Goal: Information Seeking & Learning: Learn about a topic

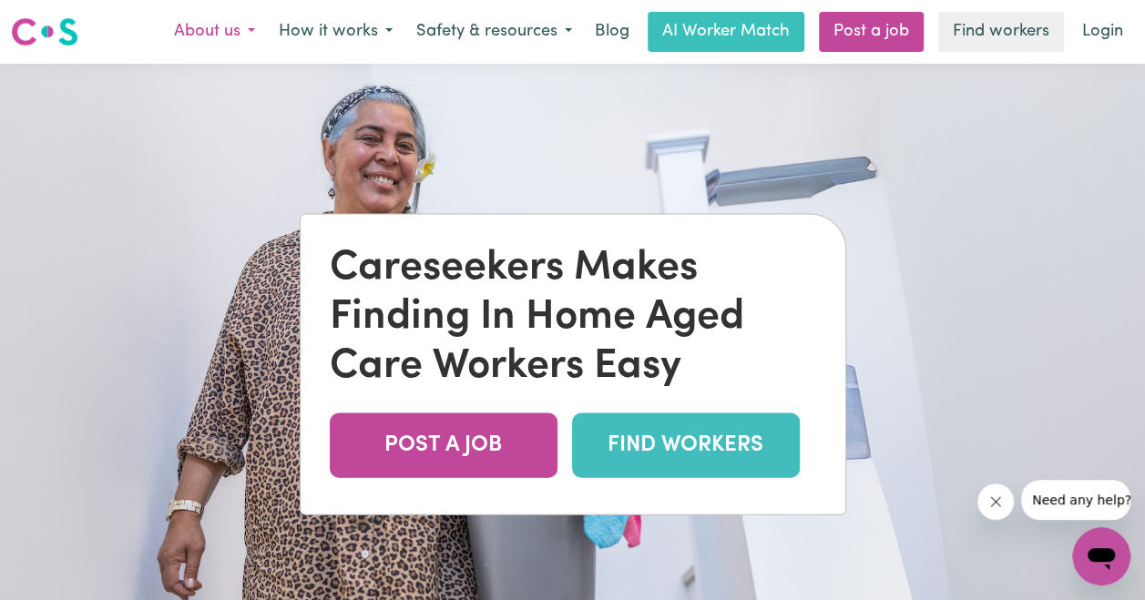
click at [256, 40] on button "About us" at bounding box center [214, 32] width 105 height 38
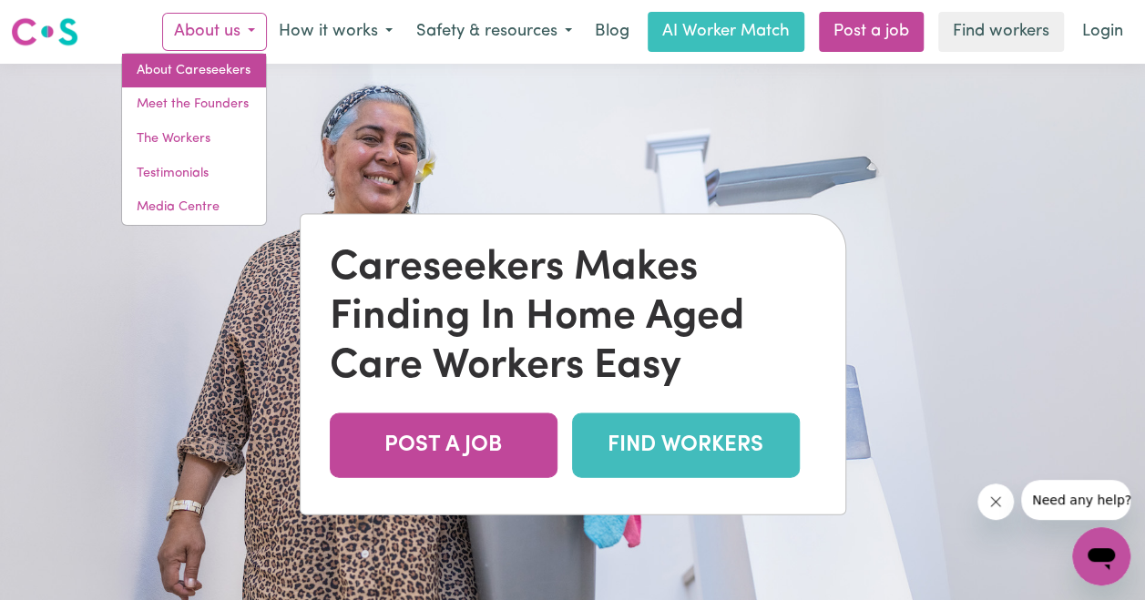
click at [239, 71] on link "About Careseekers" at bounding box center [194, 71] width 144 height 35
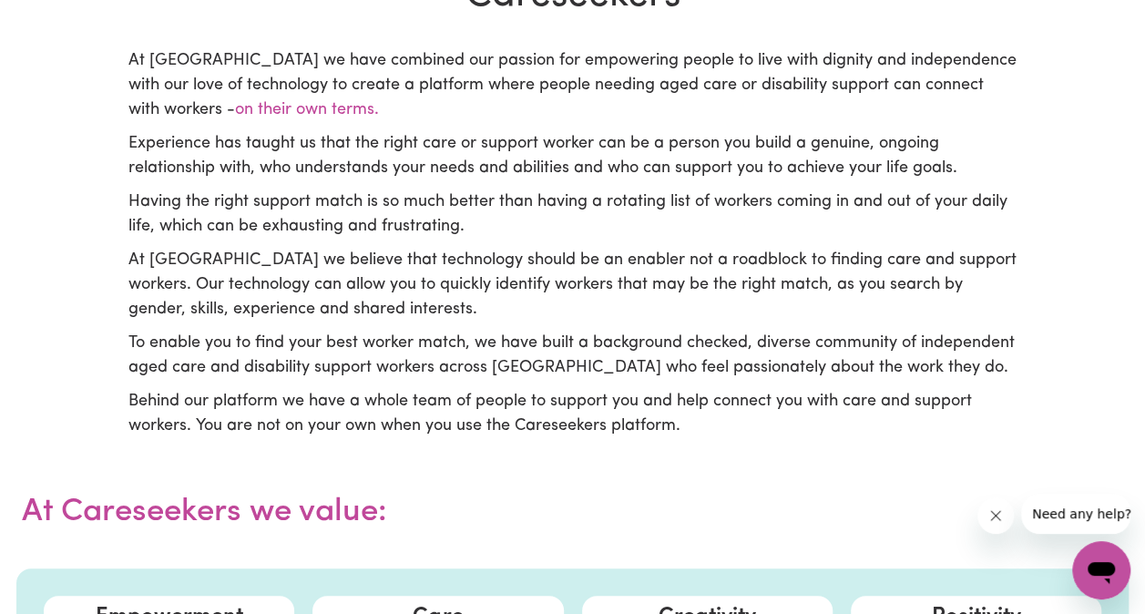
scroll to position [536, 0]
